Goal: Ask a question

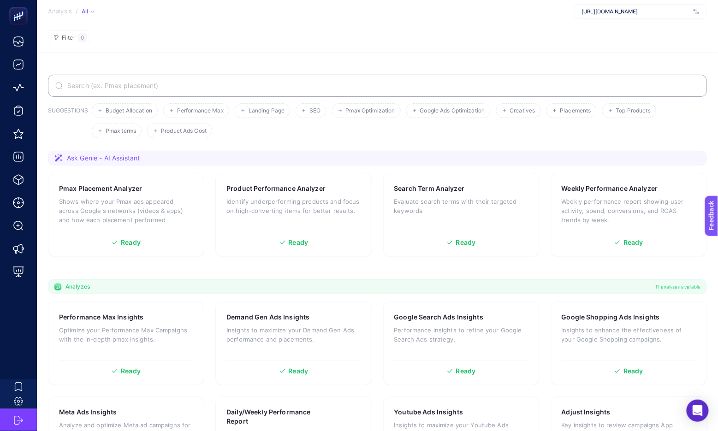
click at [629, 12] on span "[URL][DOMAIN_NAME]" at bounding box center [636, 11] width 108 height 7
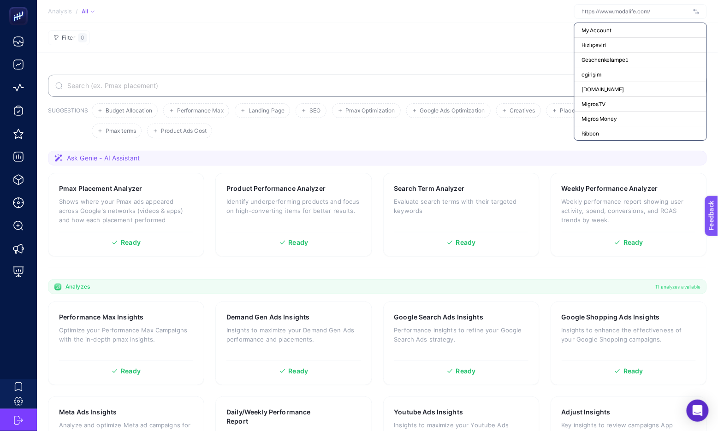
click at [548, 14] on section "Analysis / All My Account Hızlıçeviri Geschenkelampe1 egirişim [DOMAIN_NAME] Mi…" at bounding box center [377, 11] width 681 height 23
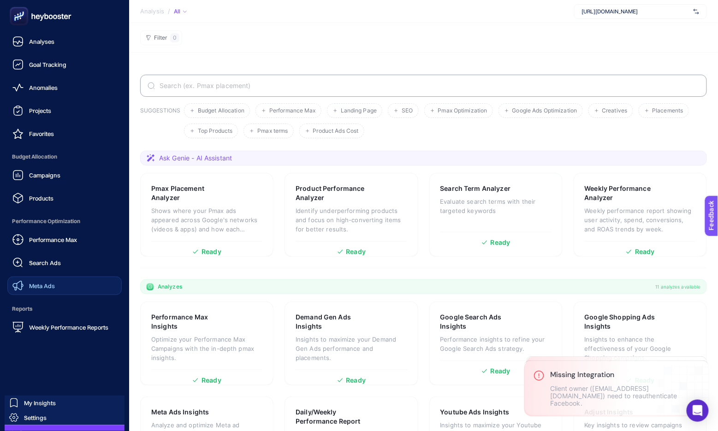
click at [45, 292] on link "Meta Ads" at bounding box center [64, 286] width 114 height 18
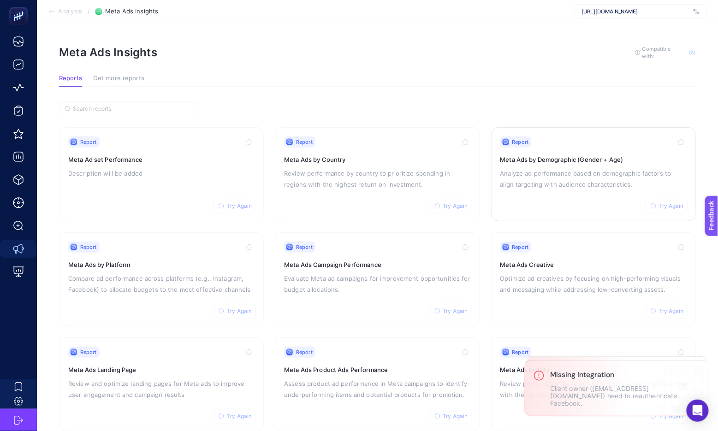
click at [547, 161] on h3 "Meta Ads by Demographic (Gender + Age)" at bounding box center [593, 159] width 186 height 9
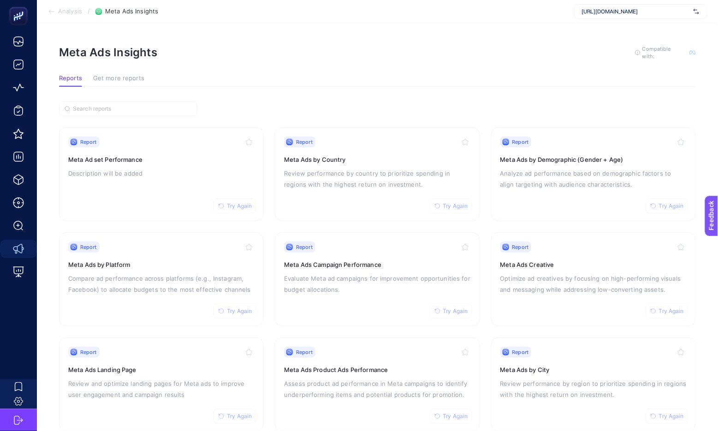
click at [616, 9] on span "[URL][DOMAIN_NAME]" at bounding box center [636, 11] width 108 height 7
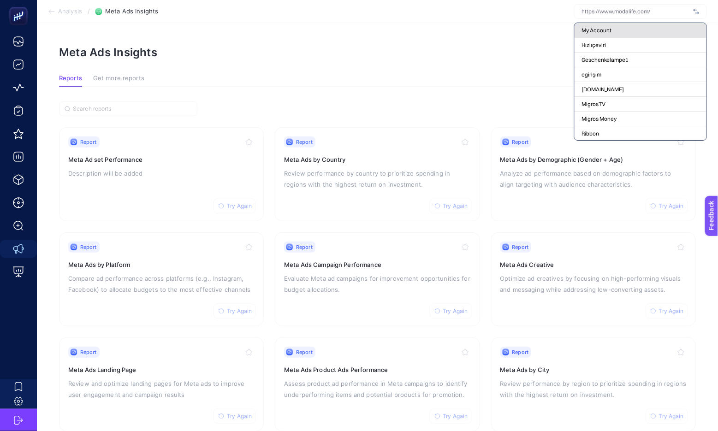
click at [598, 31] on span "My Account" at bounding box center [597, 30] width 30 height 7
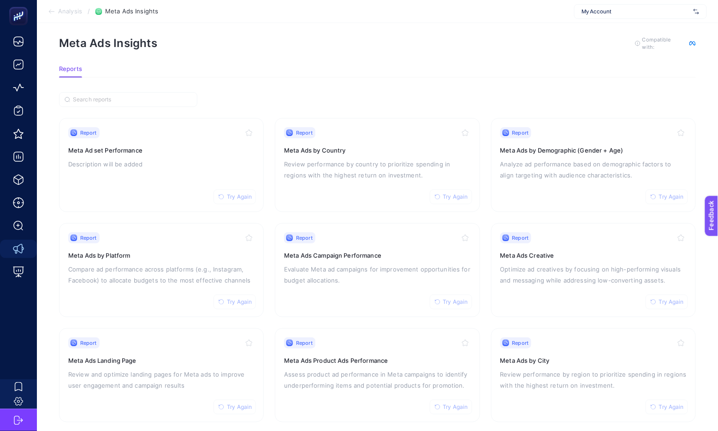
scroll to position [13, 0]
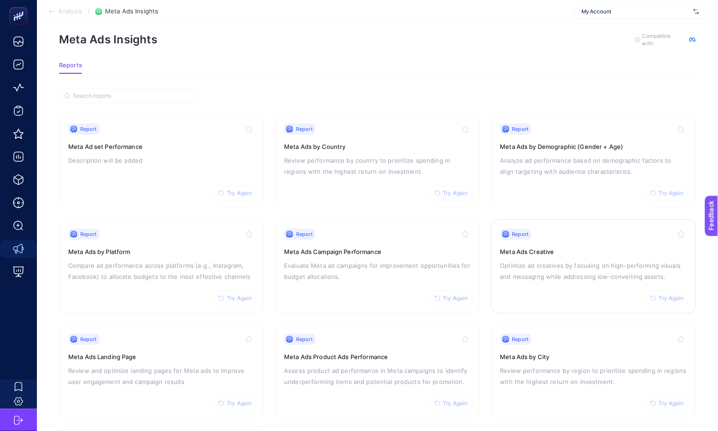
click at [545, 247] on h3 "Meta Ads Creative" at bounding box center [593, 251] width 186 height 9
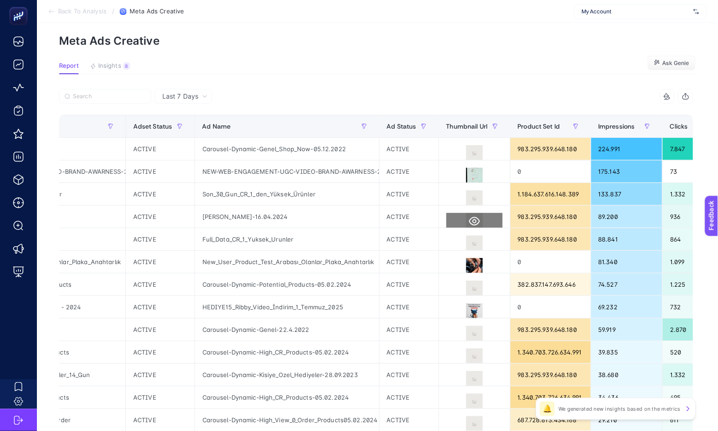
scroll to position [0, 320]
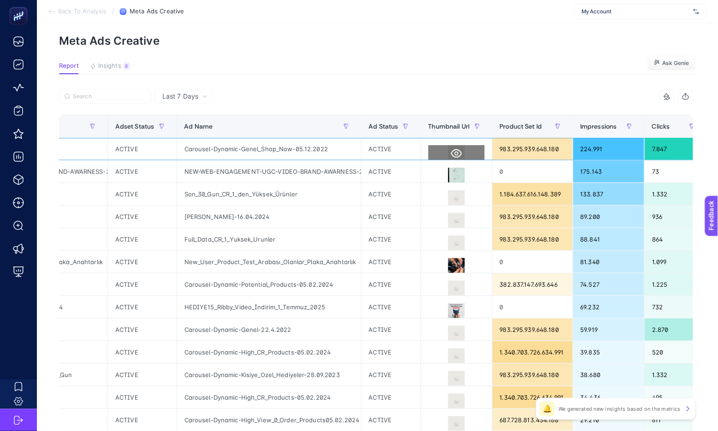
click at [459, 155] on icon at bounding box center [456, 153] width 11 height 11
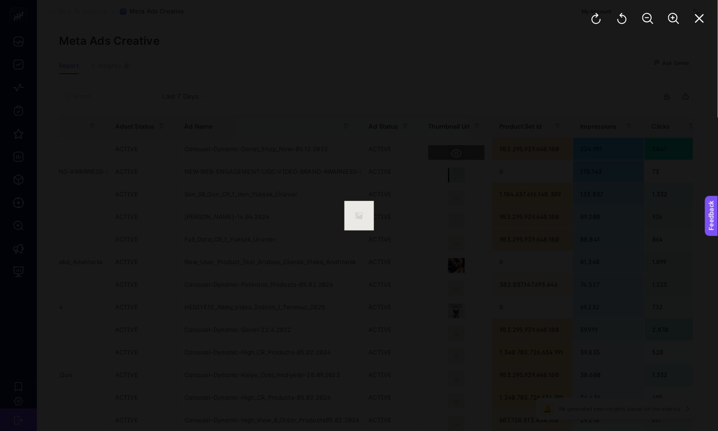
click at [459, 155] on div at bounding box center [359, 215] width 718 height 431
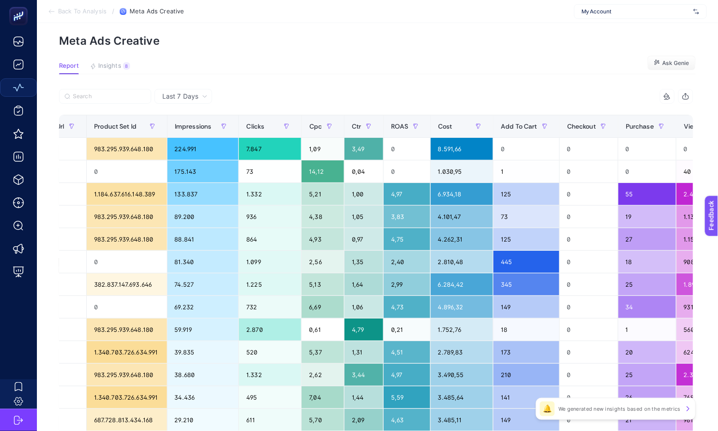
scroll to position [0, 725]
click at [670, 63] on span "Ask Genie" at bounding box center [675, 62] width 27 height 7
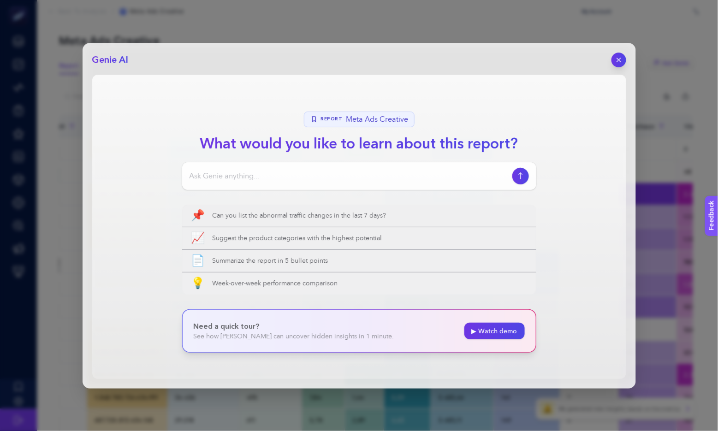
click at [290, 173] on input at bounding box center [348, 176] width 319 height 11
type input "hangi kreatifim daha iyi çalışıyor hangisini değiştirmelim"
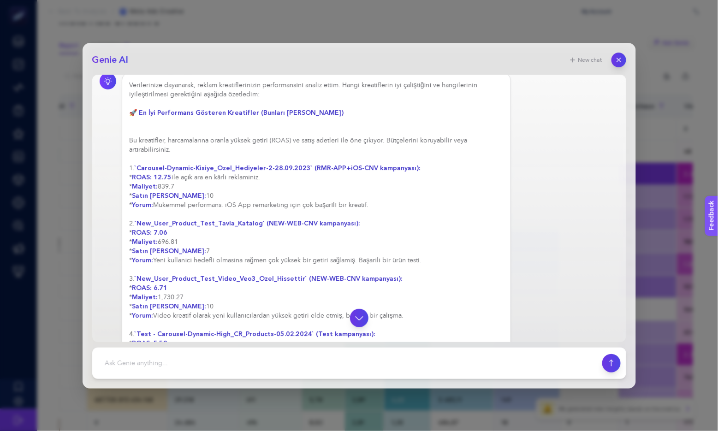
scroll to position [45, 0]
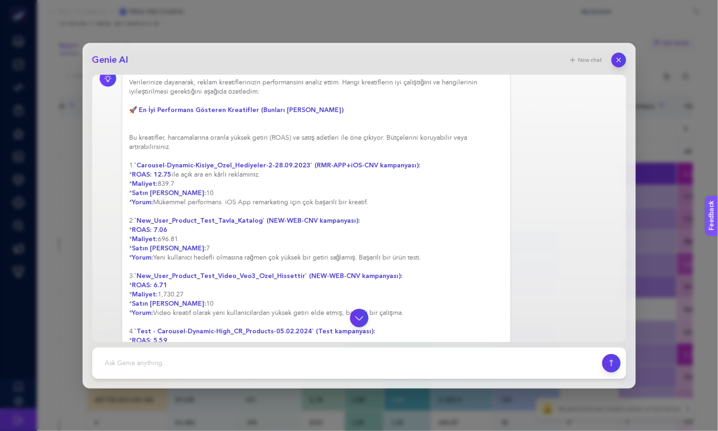
click at [218, 180] on div "Verilerinize dayanarak, reklam kreatiflerinizin performansını analiz ettim. Han…" at bounding box center [317, 253] width 374 height 350
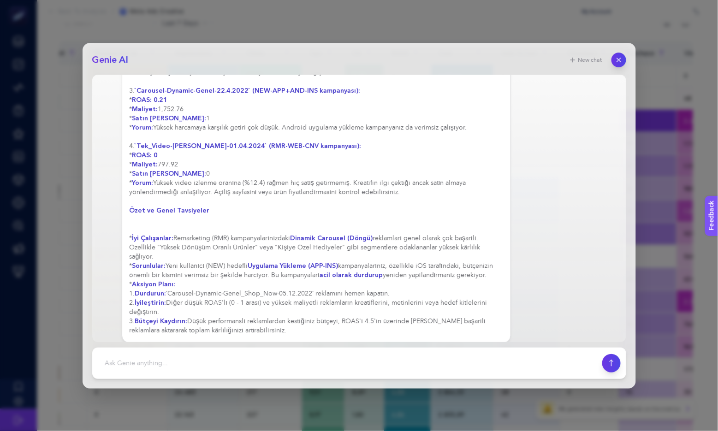
scroll to position [607, 0]
click at [228, 362] on textarea at bounding box center [347, 363] width 499 height 20
click at [125, 361] on textarea "Video ve engagement reklamlarını hariç tutarak" at bounding box center [347, 363] width 499 height 20
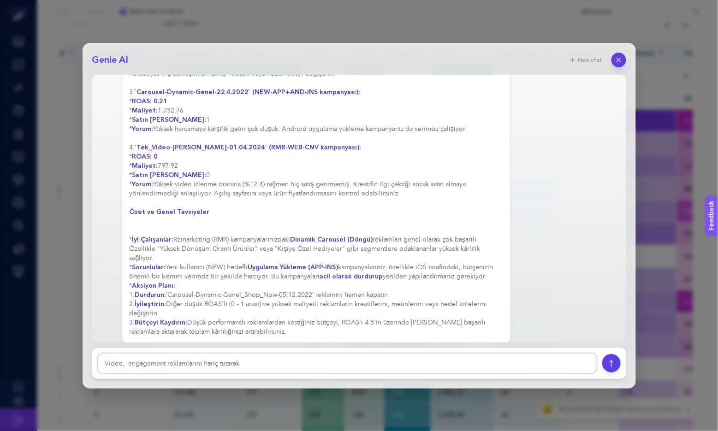
click at [167, 361] on textarea "Video, engagement reklamlarını hariç tutarak" at bounding box center [347, 363] width 499 height 20
click at [293, 368] on textarea "Video, engagement ya da trafik reklamlarını hariç tutarak" at bounding box center [347, 363] width 499 height 20
type textarea "Video, engagement ya da trafik reklamlarını hariç tutarak tekrar değerlendirir …"
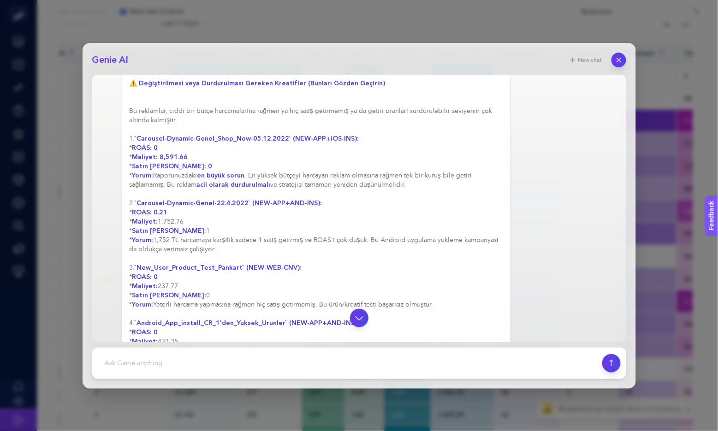
scroll to position [1321, 0]
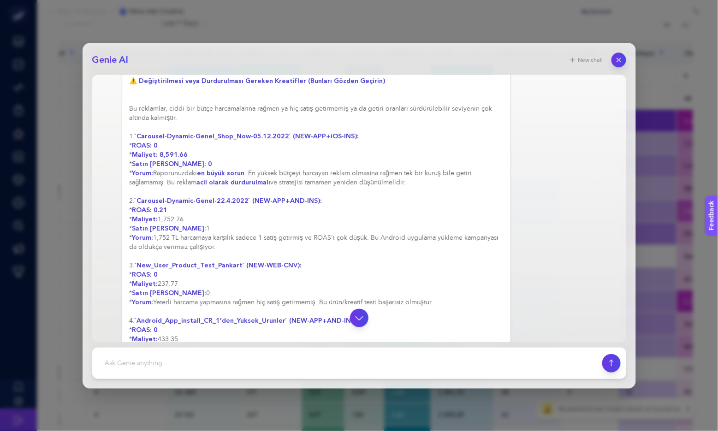
click at [244, 179] on div "Elbette, video, engagement ve trafik hedefleri dışındaki, doğrudan dönüşüm (sat…" at bounding box center [317, 122] width 374 height 885
click at [202, 178] on strong "acil olarak durdurulmalı" at bounding box center [233, 182] width 74 height 9
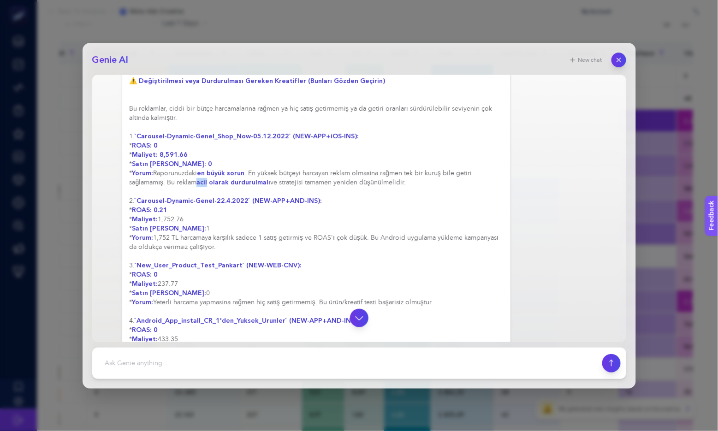
click at [152, 150] on strong "Maliyet:" at bounding box center [145, 154] width 26 height 9
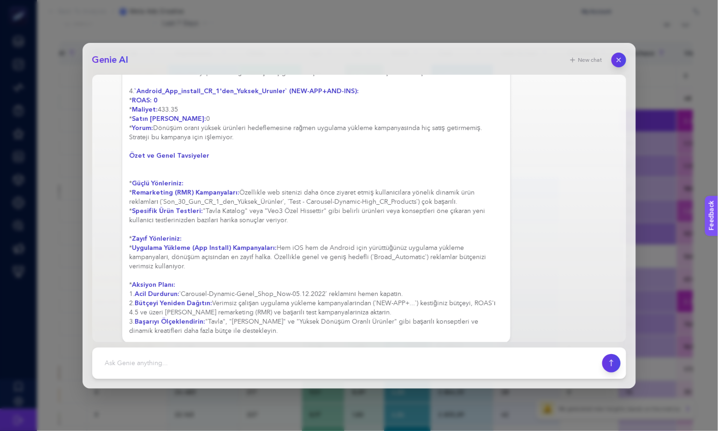
scroll to position [1550, 0]
click at [172, 364] on textarea at bounding box center [347, 363] width 499 height 20
type textarea "h"
type textarea "görseli direkt verir misin hangi görsel bu değiştirmem gereken"
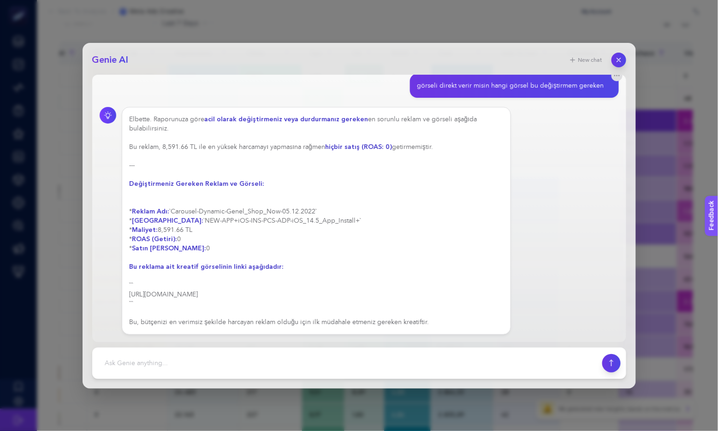
scroll to position [1867, 0]
drag, startPoint x: 130, startPoint y: 247, endPoint x: 287, endPoint y: 291, distance: 162.8
click at [287, 291] on div "Elbette. Raporunuza [PERSON_NAME] olarak değiştirmeniz veya durdurmanız gereken…" at bounding box center [317, 221] width 374 height 212
click at [245, 240] on div "Elbette. Raporunuza [PERSON_NAME] olarak değiştirmeniz veya durdurmanız gereken…" at bounding box center [317, 221] width 374 height 212
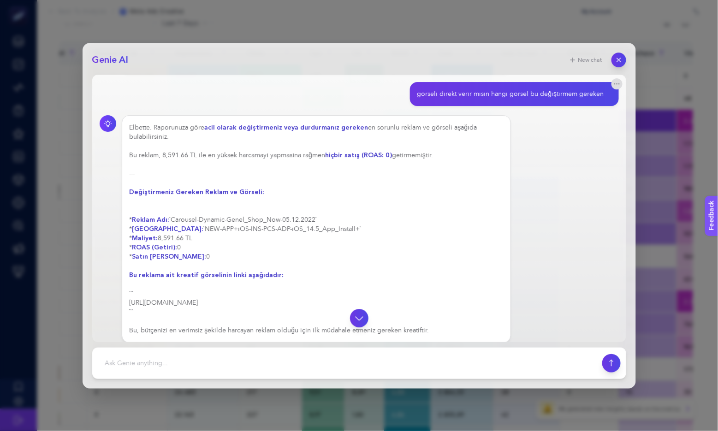
scroll to position [1820, 0]
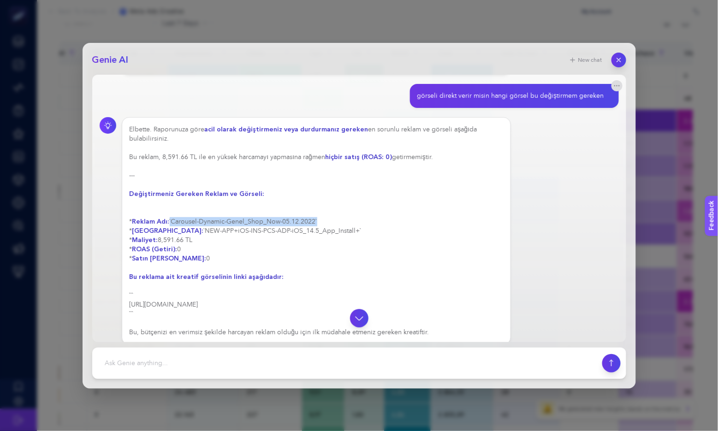
drag, startPoint x: 170, startPoint y: 214, endPoint x: 317, endPoint y: 212, distance: 147.5
click at [317, 212] on div "Elbette. Raporunuza [PERSON_NAME] olarak değiştirmeniz veya durdurmanız gereken…" at bounding box center [317, 231] width 374 height 212
copy div "Reklam Adı: `Carousel-Dynamic-Genel_Shop_Now-05.12.2022"
click at [619, 57] on icon "button" at bounding box center [618, 60] width 8 height 8
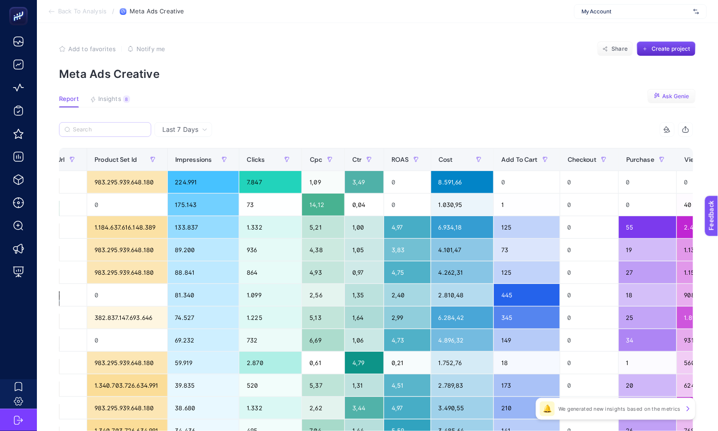
scroll to position [0, 0]
click at [104, 124] on label at bounding box center [105, 129] width 92 height 15
click at [104, 126] on input "Search" at bounding box center [109, 129] width 73 height 7
paste input "`Carousel-Dynamic-Genel_Shop_Now-05.12.2022"
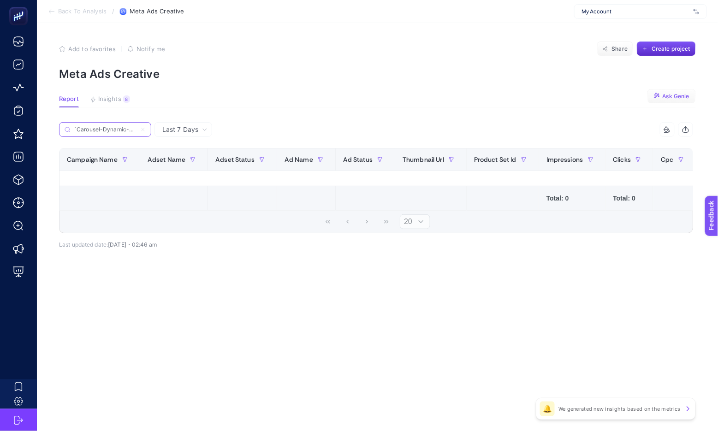
type input "`Carousel-Dynamic-Genel_Shop_Now-05.12.2022"
click at [142, 127] on icon at bounding box center [143, 130] width 6 height 6
click at [136, 127] on input "`Carousel-Dynamic-Genel_Shop_Now-05.12.2022" at bounding box center [105, 129] width 63 height 7
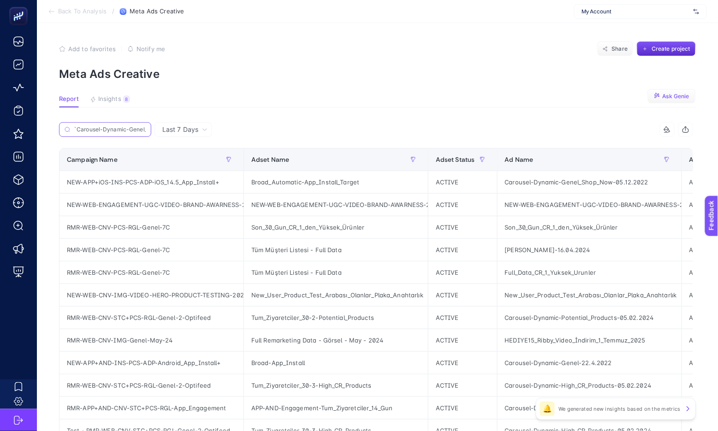
click at [142, 127] on input "`Carousel-Dynamic-Genel_Shop_Now-05.12.2022" at bounding box center [110, 129] width 72 height 7
click at [299, 185] on div "Broad_Automatic-App_Install_Target" at bounding box center [336, 182] width 184 height 22
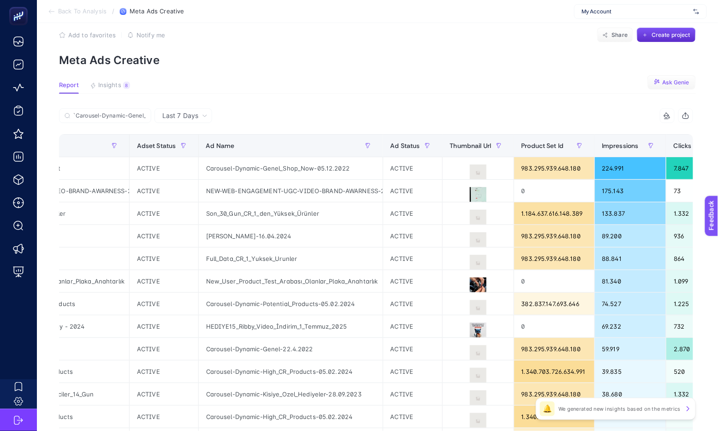
scroll to position [15, 0]
click at [623, 13] on span "My Account" at bounding box center [636, 11] width 108 height 7
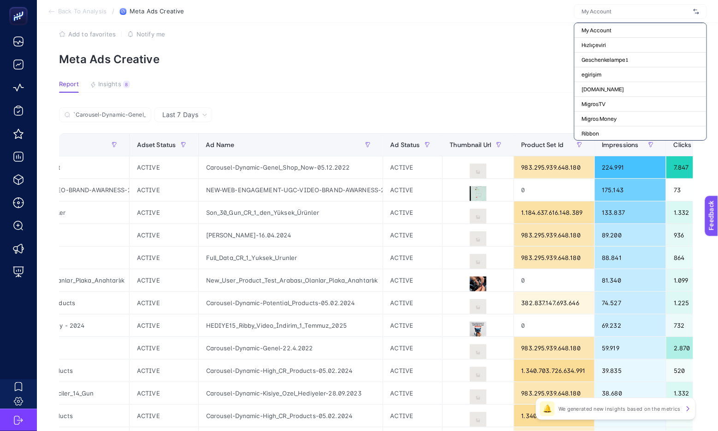
click at [623, 13] on input "text" at bounding box center [636, 11] width 108 height 7
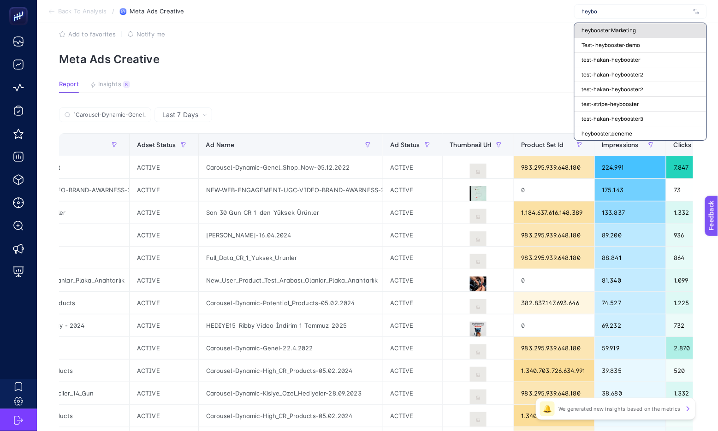
type input "heybo"
click at [610, 38] on div "heybooster Marketing" at bounding box center [640, 45] width 132 height 15
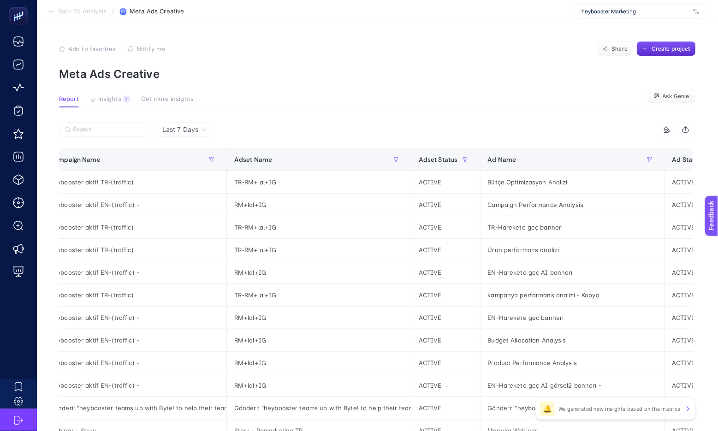
scroll to position [0, 0]
click at [105, 99] on span "Insights" at bounding box center [109, 98] width 23 height 7
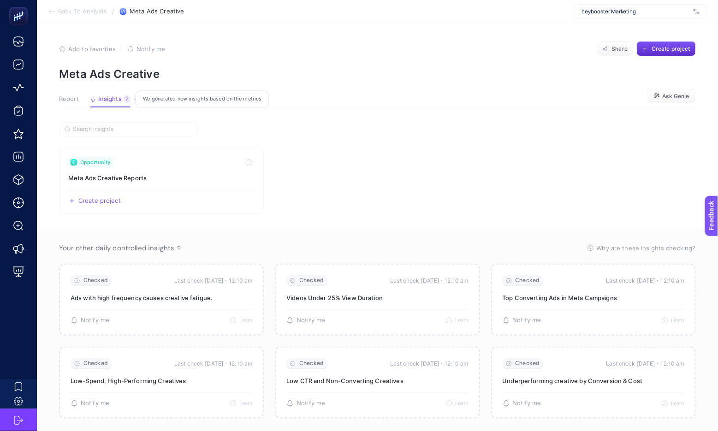
click at [105, 99] on span "Insights" at bounding box center [110, 98] width 24 height 7
click at [142, 174] on h3 "Meta Ads Creative Reports" at bounding box center [161, 177] width 186 height 9
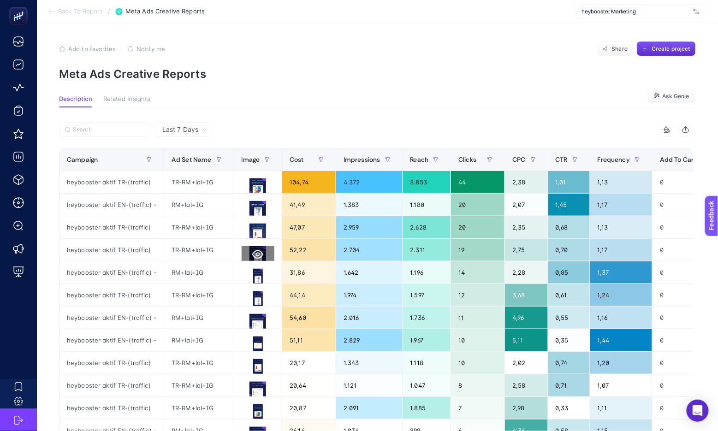
scroll to position [0, 0]
